Goal: Find specific page/section: Find specific page/section

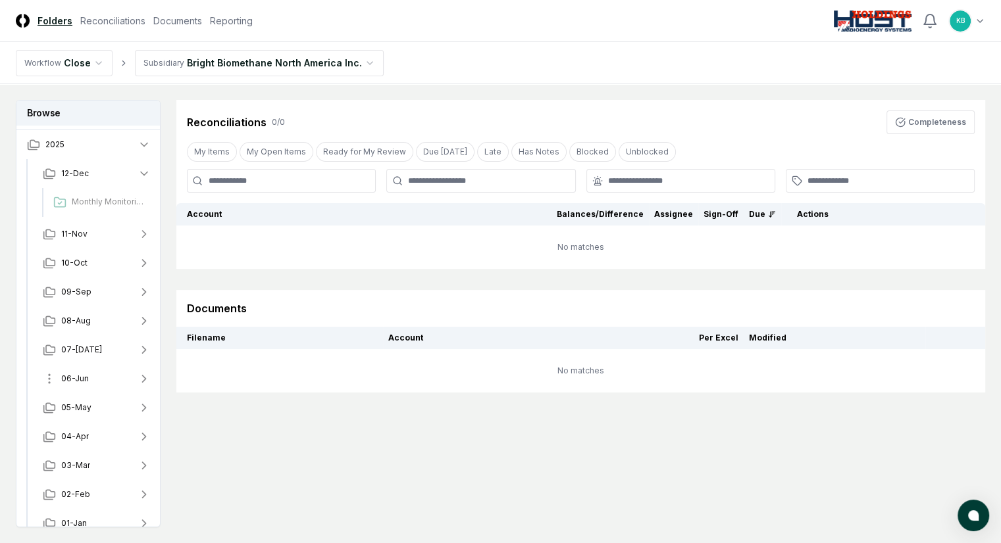
scroll to position [38, 0]
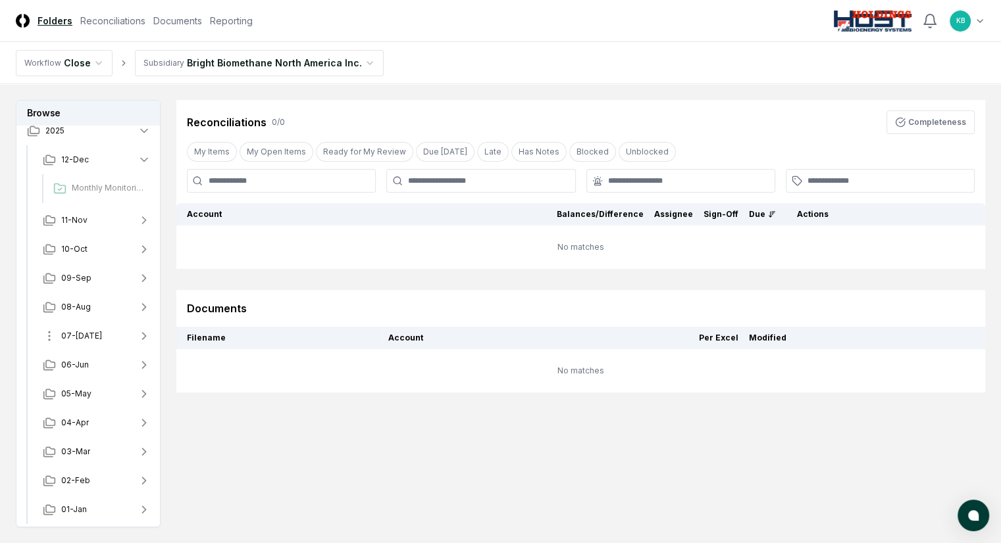
click at [97, 332] on button "07-[DATE]" at bounding box center [96, 336] width 129 height 29
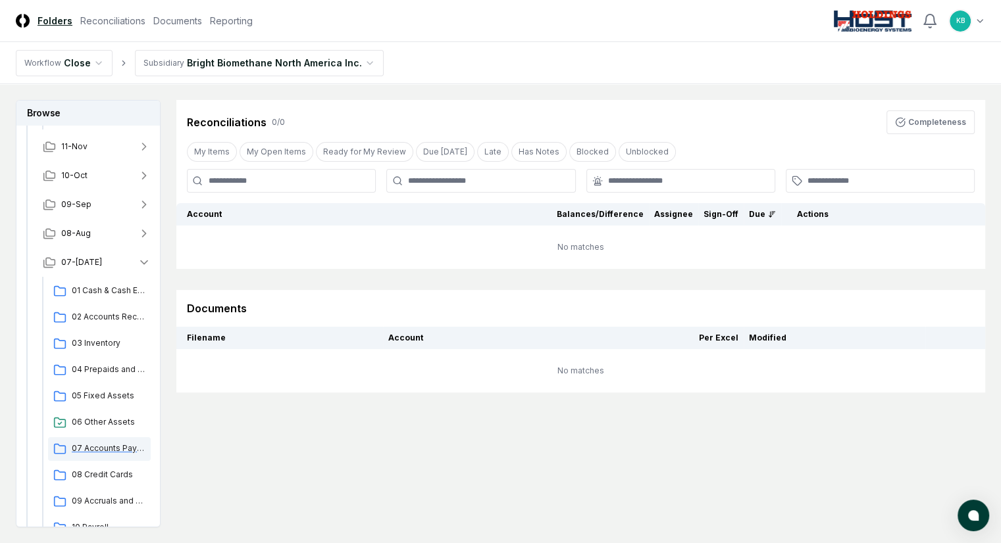
scroll to position [236, 0]
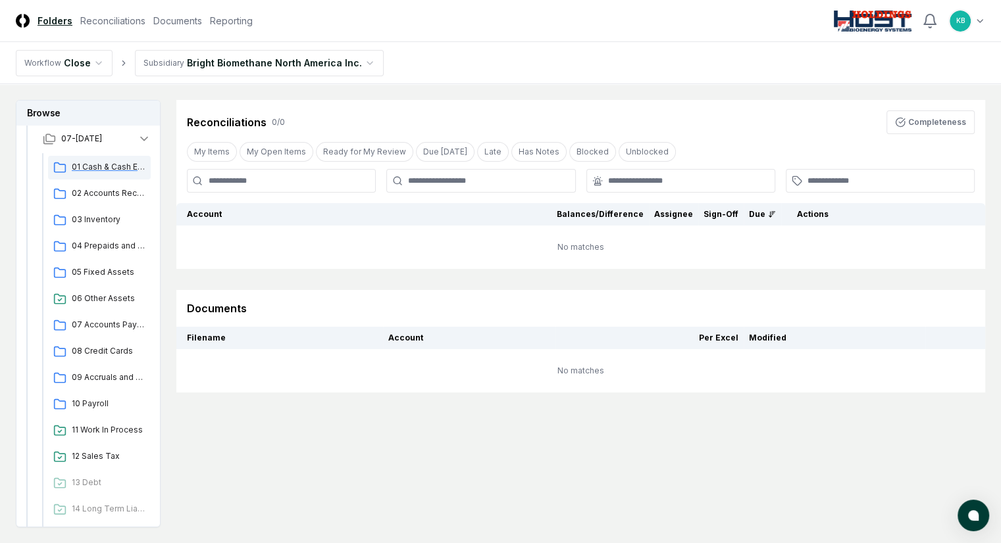
click at [139, 172] on div "01 Cash & Cash Equivalents" at bounding box center [99, 168] width 103 height 24
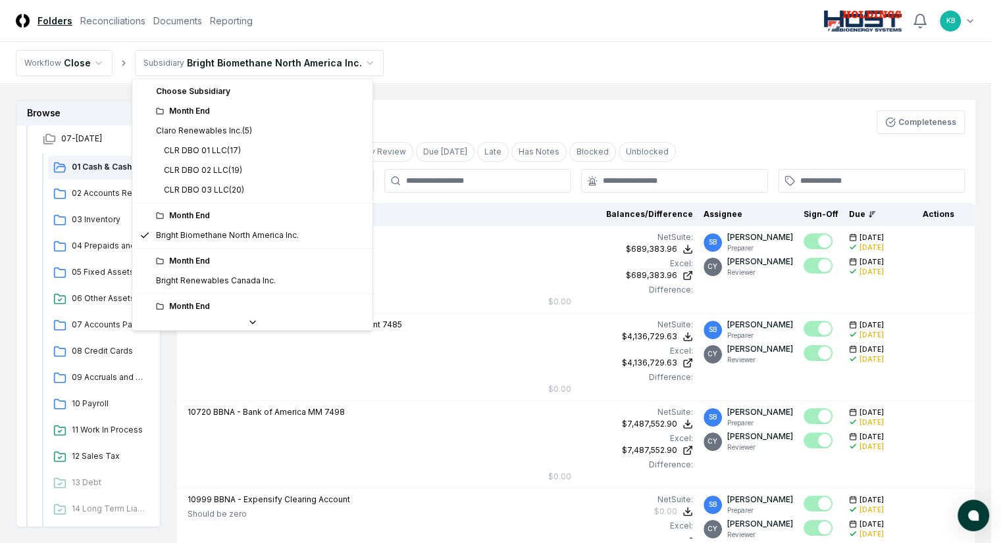
click at [337, 66] on html "CloseCore Folders Reconciliations Documents Reporting Toggle navigation menu KB…" at bounding box center [500, 457] width 1001 height 915
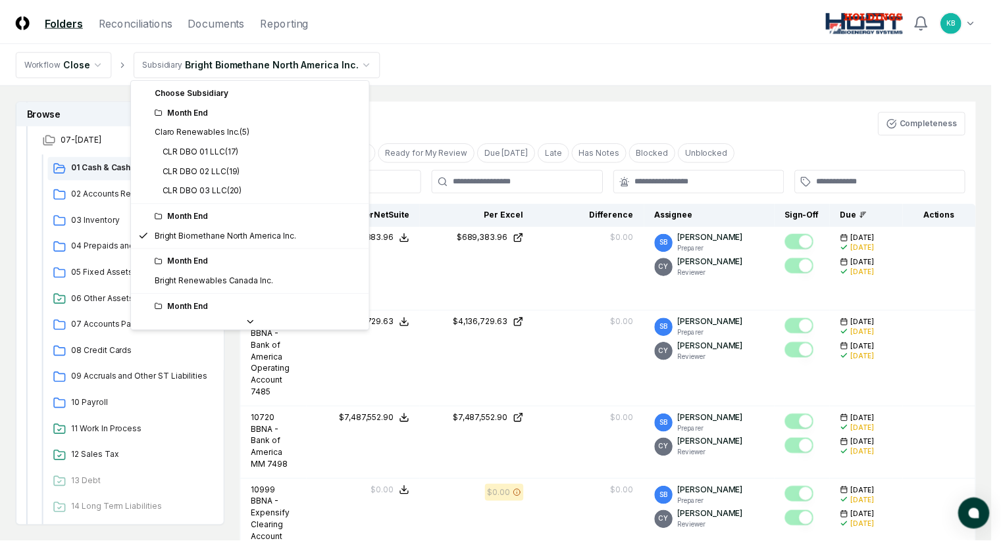
scroll to position [39, 0]
